Goal: Communication & Community: Answer question/provide support

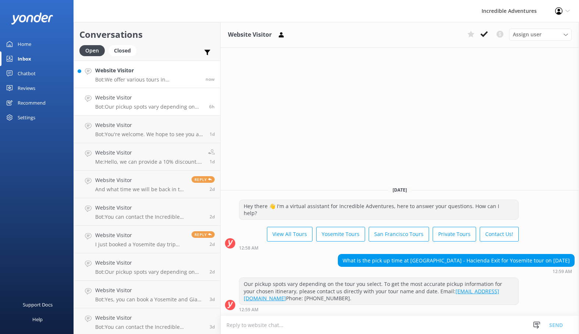
click at [165, 83] on link "Website Visitor Bot: We offer various tours in [GEOGRAPHIC_DATA]! Check out all…" at bounding box center [147, 75] width 146 height 28
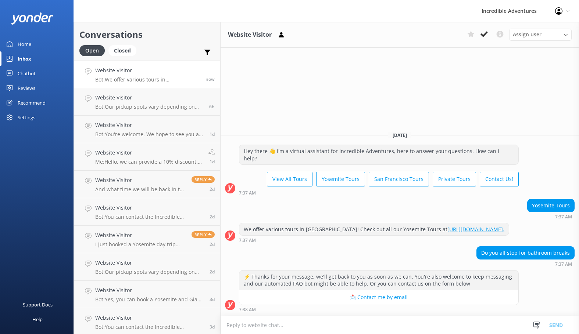
click at [369, 327] on textarea at bounding box center [399, 325] width 358 height 18
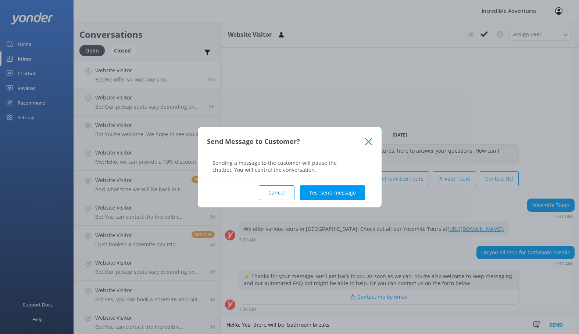
type textarea "Hello, Yes, there will be bathroom breaks"
click at [349, 201] on div "Cancel Yes, send message" at bounding box center [289, 192] width 165 height 29
click at [344, 193] on button "Yes, send message" at bounding box center [332, 193] width 65 height 15
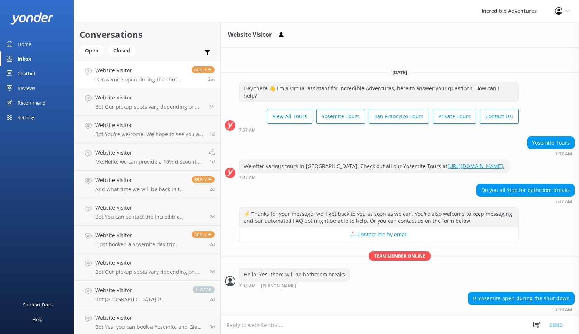
click at [258, 327] on textarea at bounding box center [399, 325] width 358 height 18
paste textarea "We want to reassure you that [GEOGRAPHIC_DATA] remains open despite the governm…"
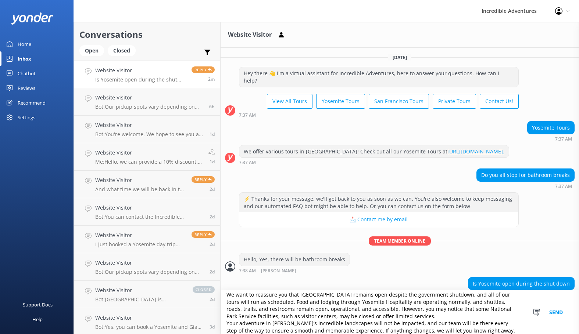
scroll to position [11, 0]
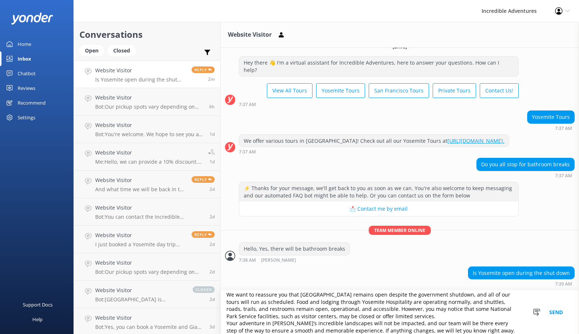
type textarea "We want to reassure you that [GEOGRAPHIC_DATA] remains open despite the governm…"
click at [553, 316] on button "Send" at bounding box center [556, 313] width 28 height 44
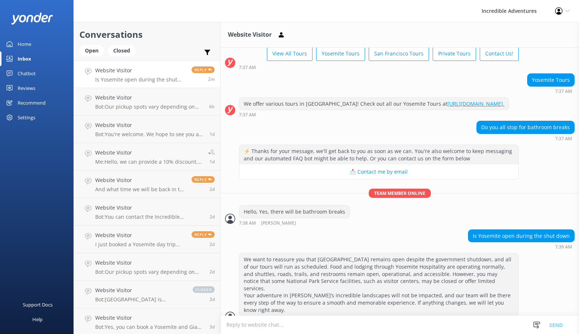
scroll to position [52, 0]
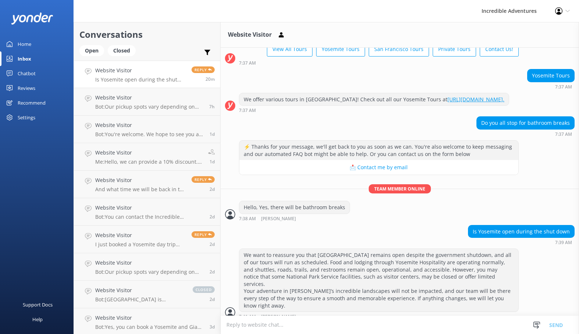
click at [142, 73] on h4 "Website Visitor" at bounding box center [140, 70] width 91 height 8
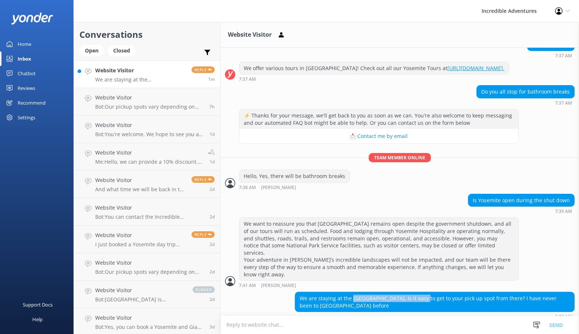
drag, startPoint x: 351, startPoint y: 290, endPoint x: 422, endPoint y: 290, distance: 70.9
click at [422, 292] on div "We are staying at the [GEOGRAPHIC_DATA]. Is it easy to get to your pick up spot…" at bounding box center [434, 301] width 279 height 19
copy div "[GEOGRAPHIC_DATA] Marriott"
click at [299, 328] on textarea at bounding box center [399, 325] width 358 height 18
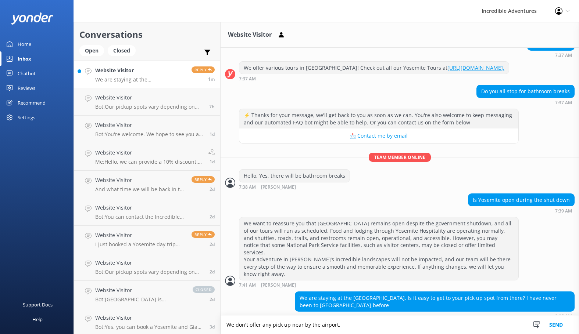
type textarea "We don't offer any pick up near by the airport."
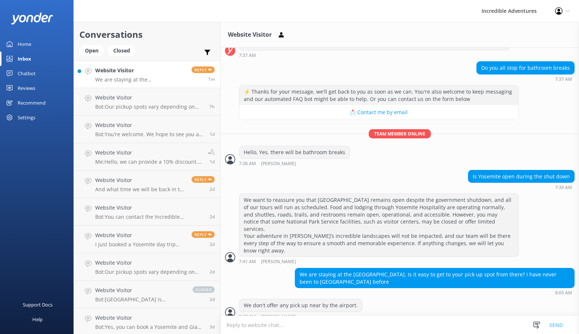
scroll to position [0, 0]
click at [299, 328] on textarea at bounding box center [399, 325] width 358 height 18
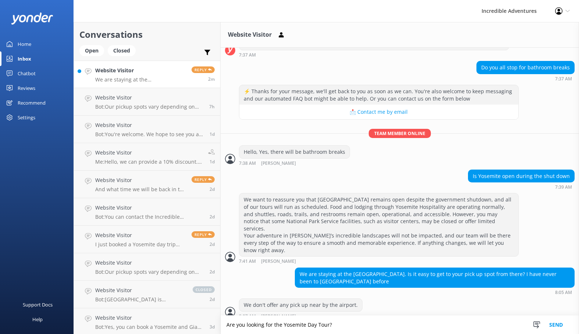
type textarea "Are you looking for the Yosemite Day Tour?"
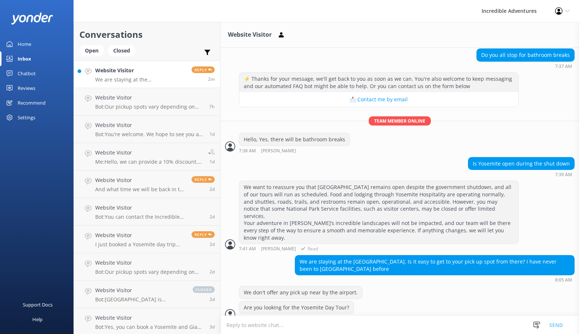
scroll to position [122, 0]
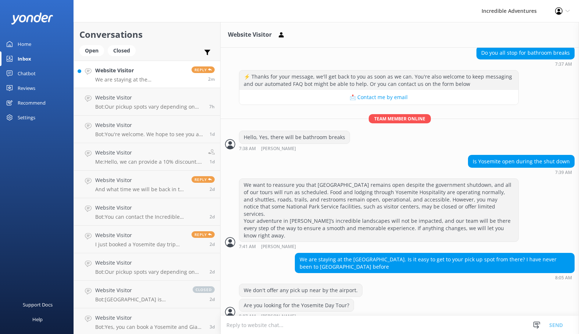
click at [275, 322] on textarea at bounding box center [399, 325] width 358 height 18
click at [374, 327] on textarea at bounding box center [399, 325] width 358 height 18
type textarea "I"
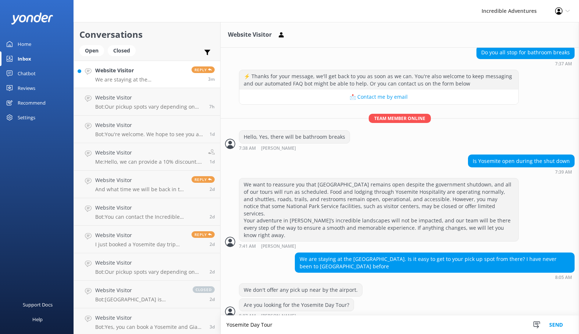
type textarea "Yosemite Day Tour"
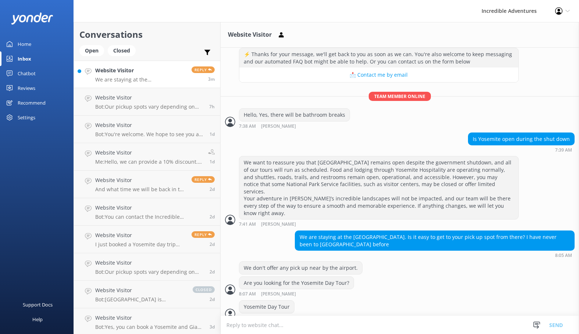
scroll to position [146, 0]
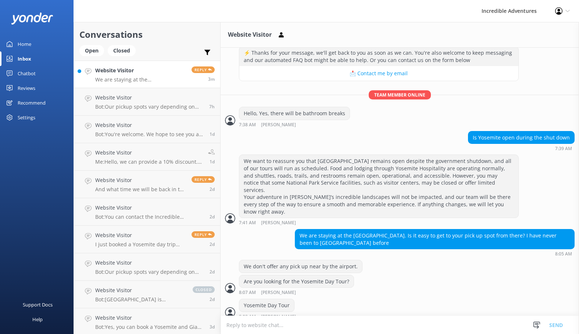
click at [344, 317] on textarea at bounding box center [399, 325] width 358 height 18
paste textarea "- 6:[GEOGRAPHIC_DATA] ([STREET_ADDRESS][PERSON_NAME]) Pick up on [GEOGRAPHIC_DA…"
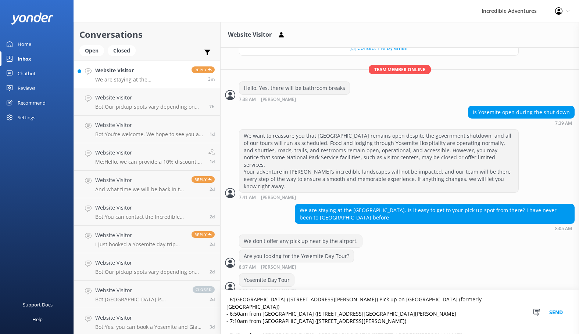
scroll to position [172, 0]
click at [261, 320] on textarea "- 6:[GEOGRAPHIC_DATA] ([STREET_ADDRESS][PERSON_NAME]) Pick up on [GEOGRAPHIC_DA…" at bounding box center [399, 313] width 358 height 44
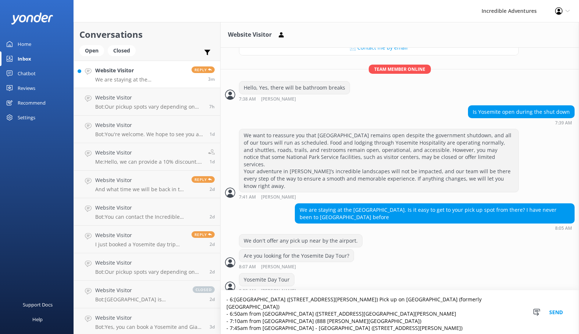
scroll to position [168, 0]
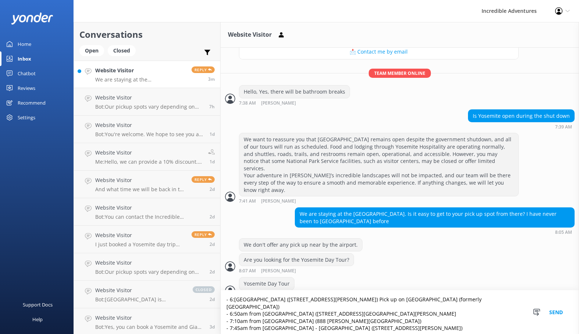
type textarea "- 6:[GEOGRAPHIC_DATA] ([STREET_ADDRESS][PERSON_NAME]) Pick up on [GEOGRAPHIC_DA…"
click at [563, 316] on button "Send" at bounding box center [556, 313] width 28 height 44
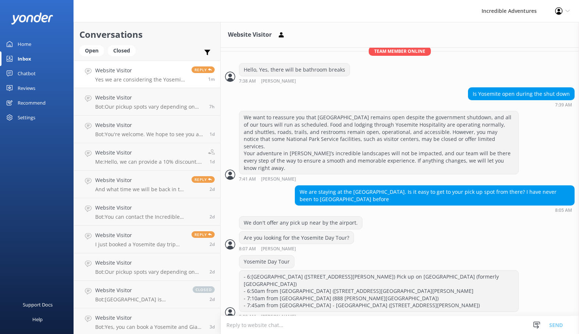
scroll to position [214, 0]
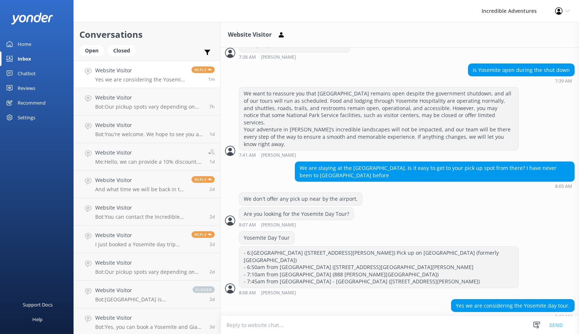
click at [288, 320] on textarea at bounding box center [399, 325] width 358 height 18
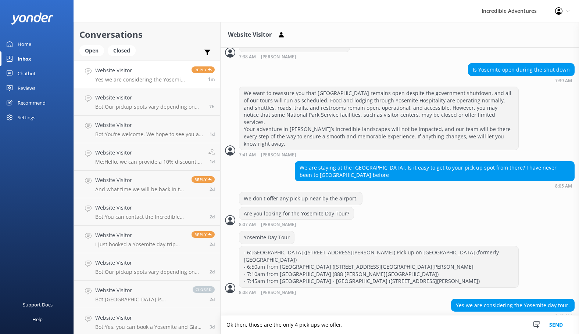
type textarea "Ok then, those are the only 4 pick ups we offer."
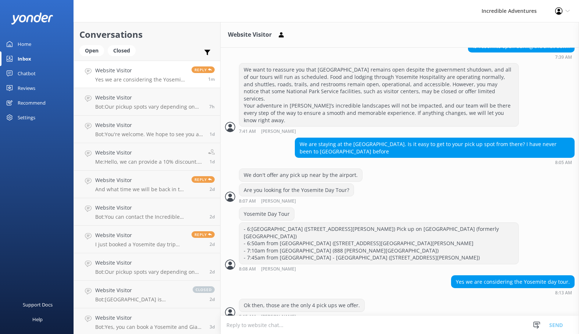
scroll to position [0, 0]
click at [276, 330] on textarea at bounding box center [399, 325] width 358 height 18
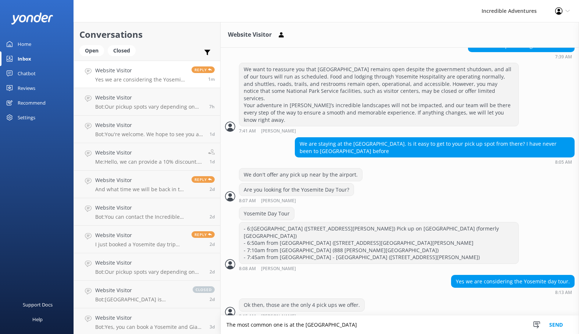
type textarea "The most common one is at the [GEOGRAPHIC_DATA]"
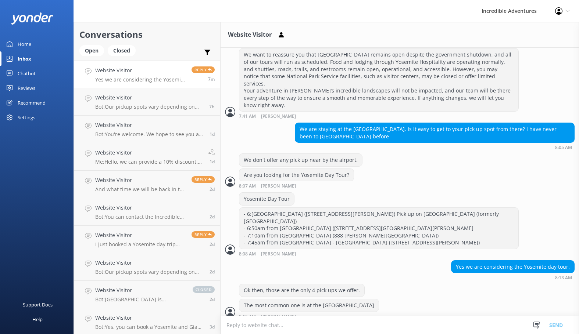
scroll to position [276, 0]
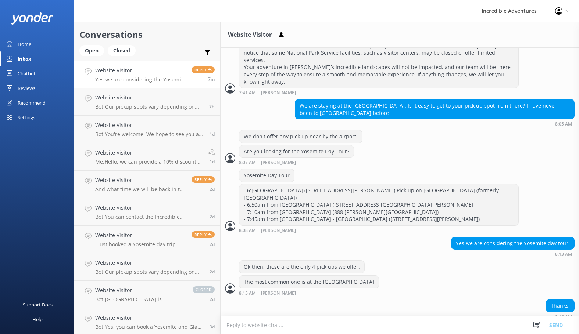
click at [384, 326] on textarea at bounding box center [399, 325] width 358 height 18
